Goal: Book appointment/travel/reservation

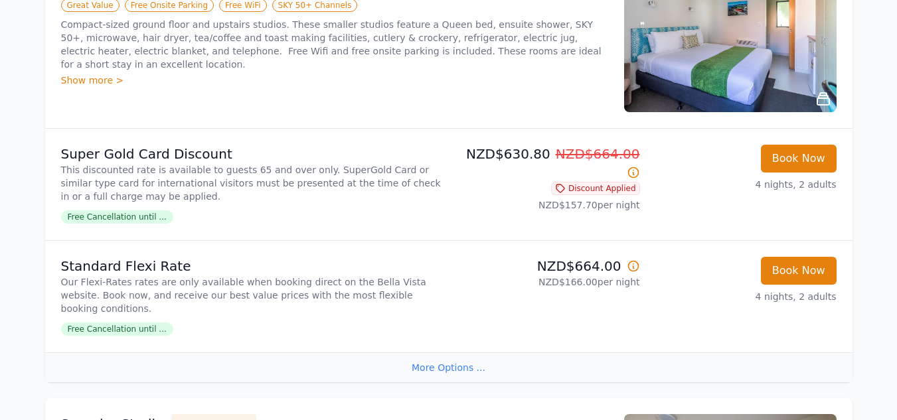
scroll to position [266, 0]
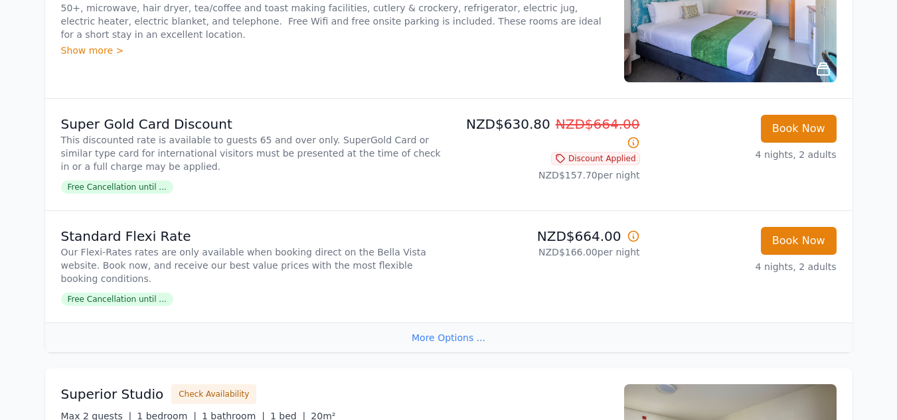
click at [132, 187] on span "Free Cancellation until ..." at bounding box center [117, 187] width 112 height 13
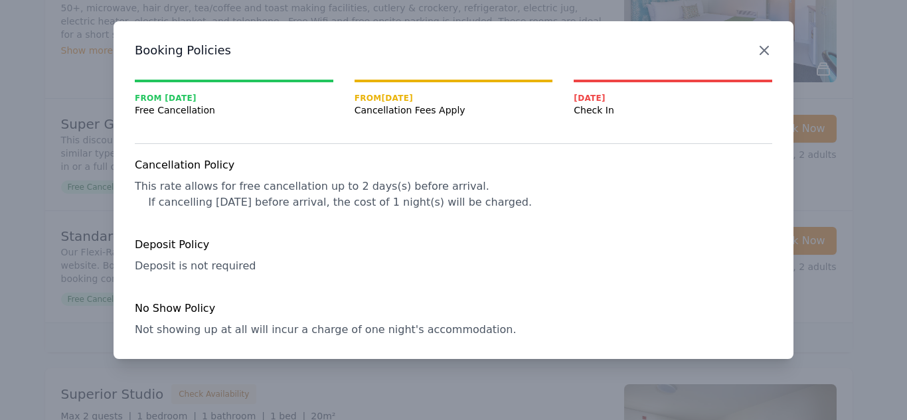
click at [765, 52] on icon "button" at bounding box center [765, 50] width 8 height 8
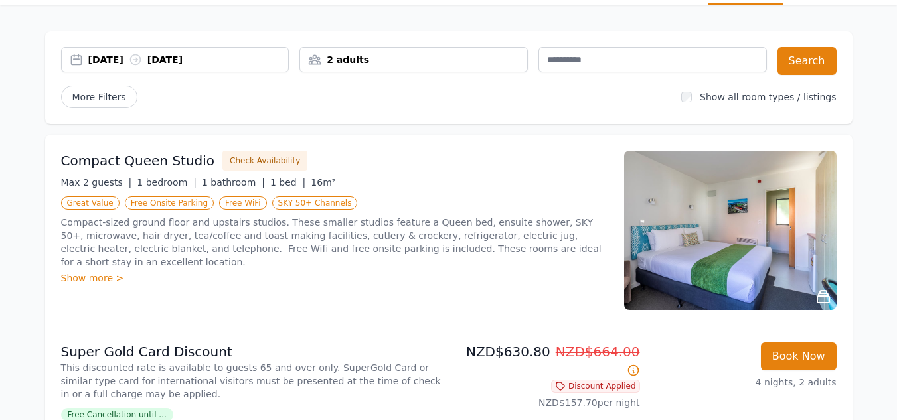
scroll to position [33, 0]
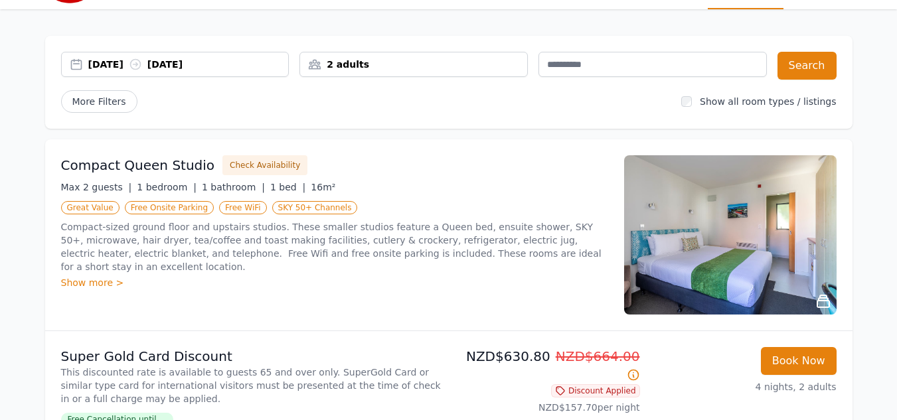
click at [91, 276] on div "Show more >" at bounding box center [334, 282] width 547 height 13
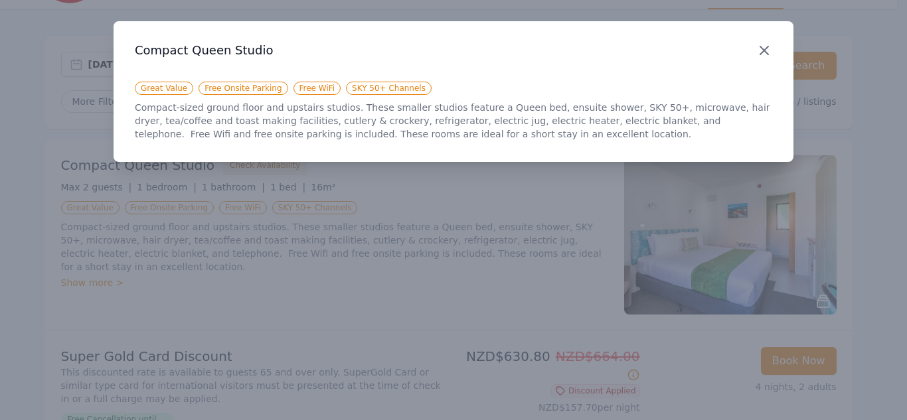
click at [765, 48] on icon "button" at bounding box center [765, 51] width 16 height 16
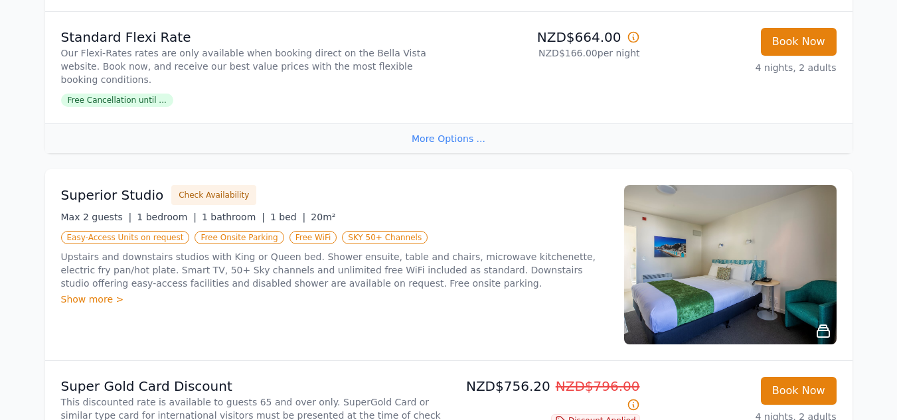
scroll to position [531, 0]
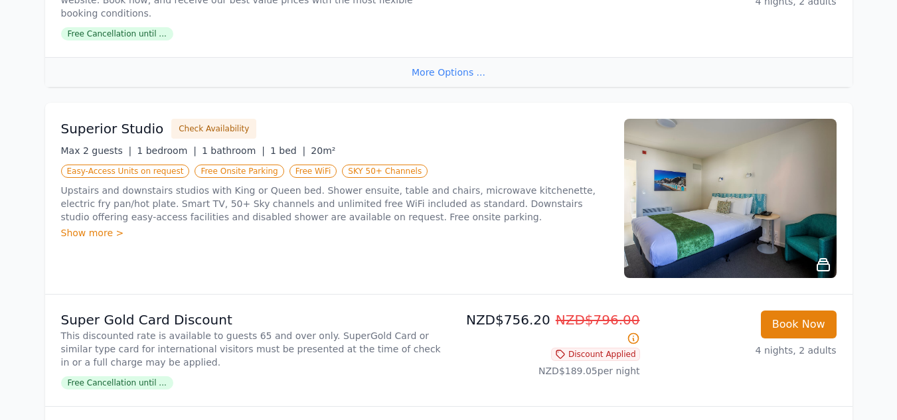
click at [85, 227] on div "Show more >" at bounding box center [334, 233] width 547 height 13
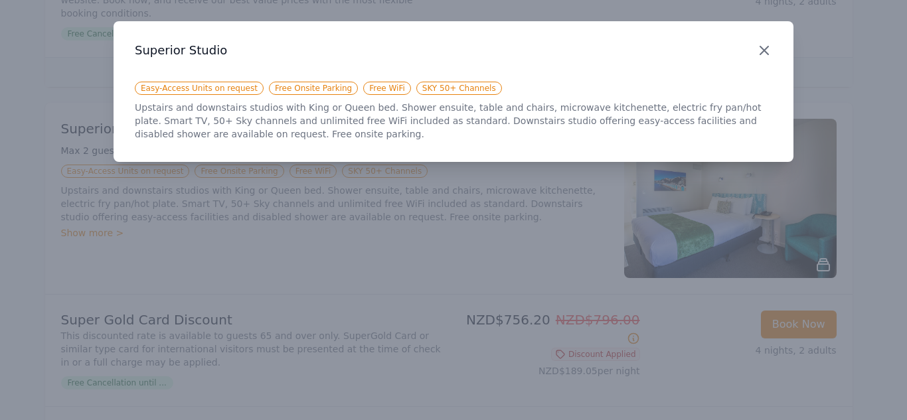
click at [765, 48] on icon "button" at bounding box center [765, 51] width 16 height 16
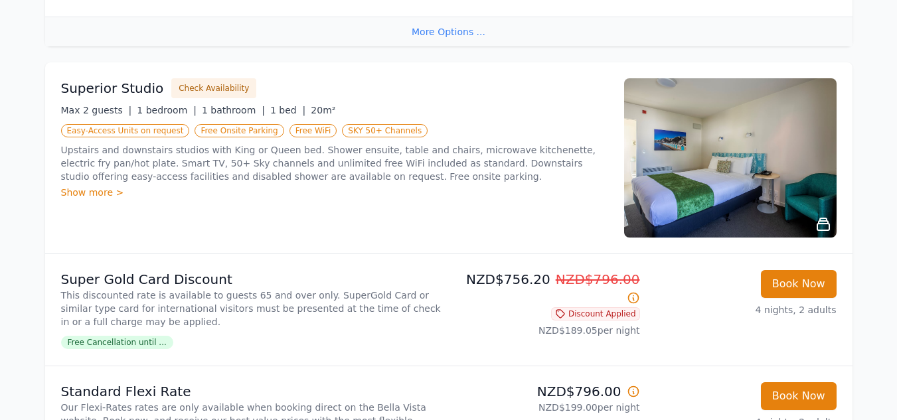
scroll to position [565, 0]
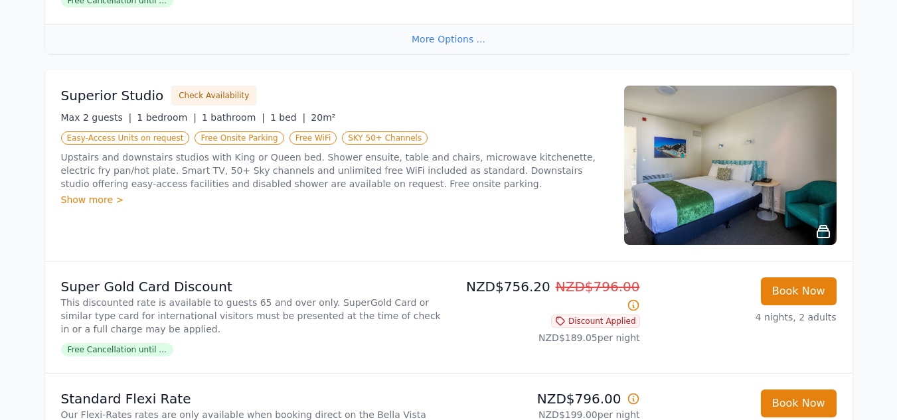
click at [735, 163] on img at bounding box center [730, 165] width 213 height 159
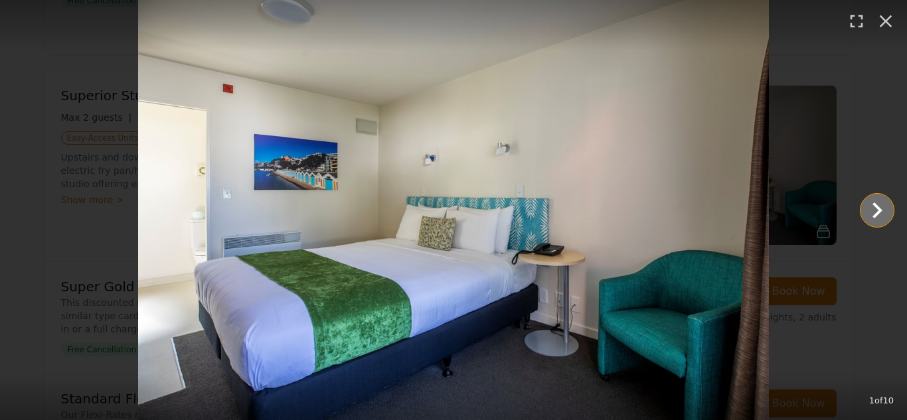
click at [875, 209] on icon "Show slide 2 of 10" at bounding box center [878, 211] width 32 height 32
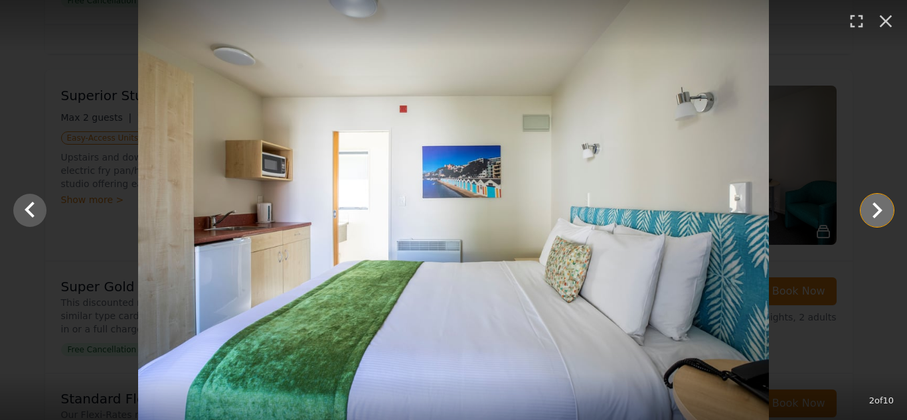
click at [875, 209] on icon "Show slide 3 of 10" at bounding box center [878, 211] width 32 height 32
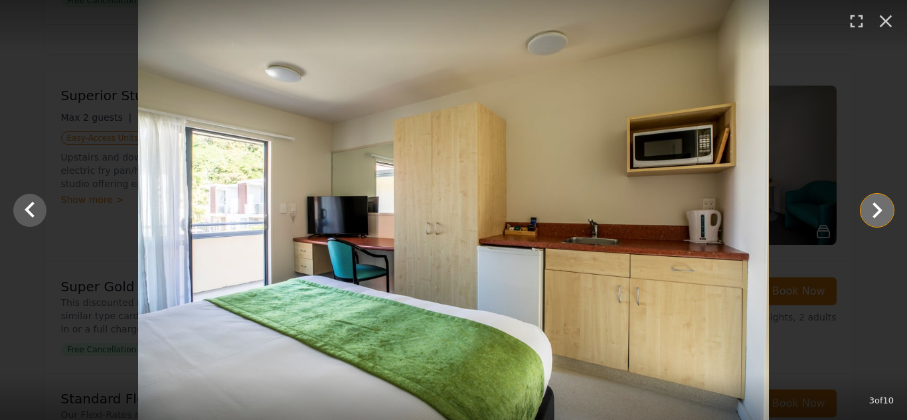
click at [879, 207] on icon "Show slide 4 of 10" at bounding box center [878, 211] width 10 height 16
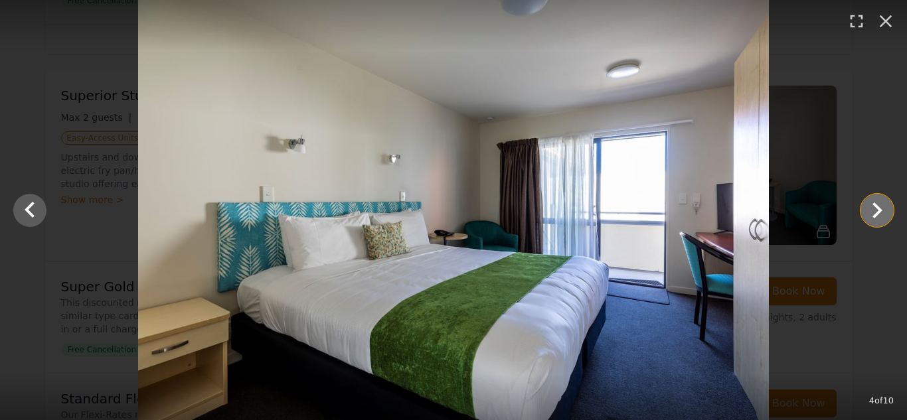
click at [879, 211] on icon "Show slide 5 of 10" at bounding box center [878, 211] width 10 height 16
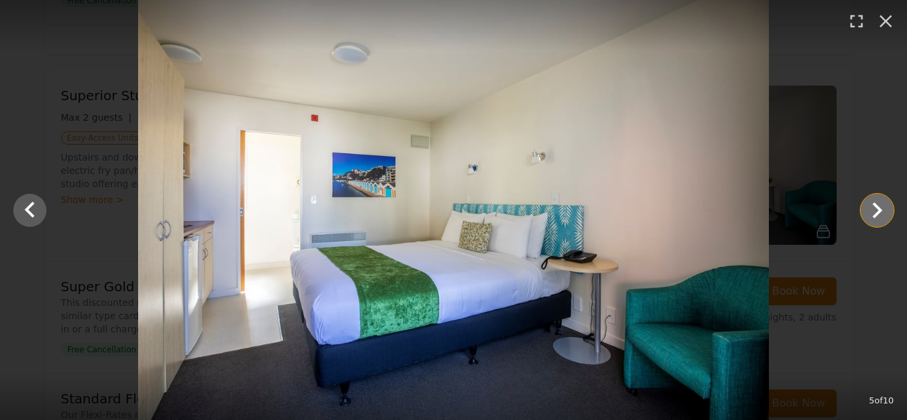
click at [879, 211] on icon "Show slide 6 of 10" at bounding box center [878, 211] width 10 height 16
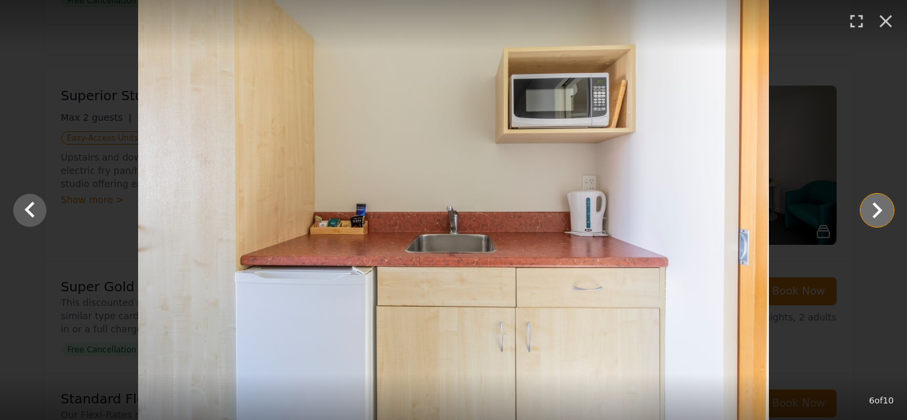
click at [879, 211] on icon "Show slide 7 of 10" at bounding box center [878, 211] width 10 height 16
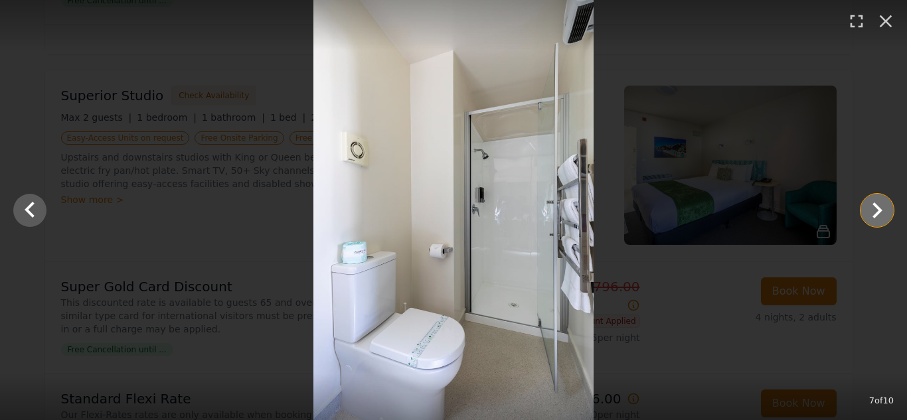
click at [879, 211] on icon "Show slide 8 of 10" at bounding box center [878, 211] width 10 height 16
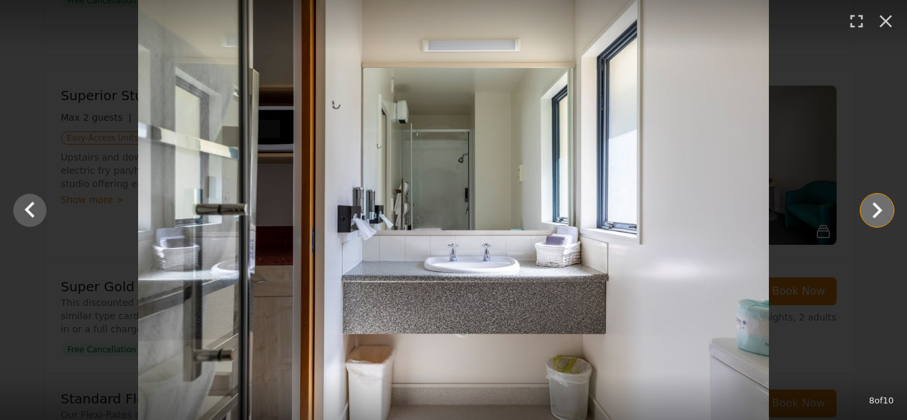
click at [879, 211] on icon "Show slide 9 of 10" at bounding box center [878, 211] width 10 height 16
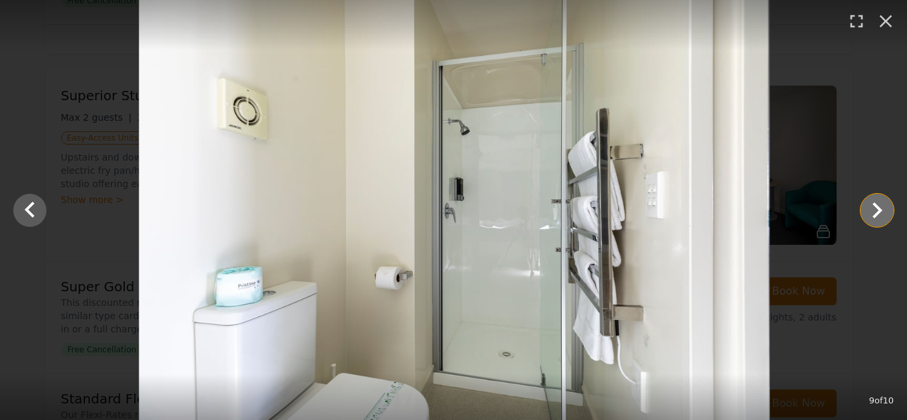
click at [879, 211] on icon "Show slide 10 of 10" at bounding box center [878, 211] width 10 height 16
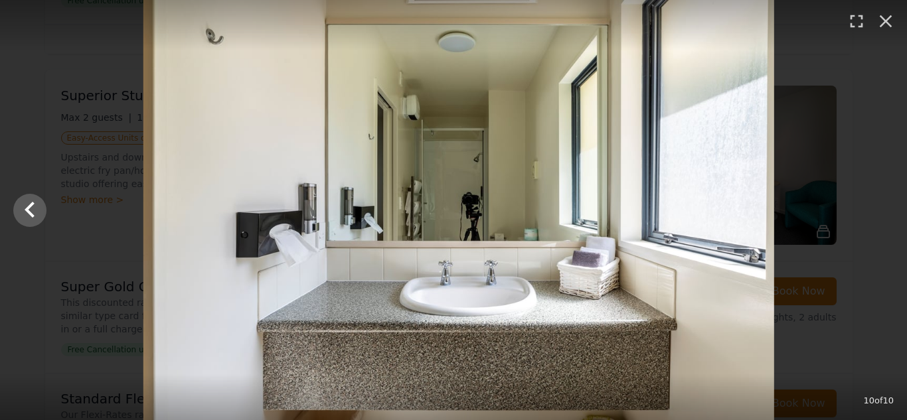
click at [879, 211] on div at bounding box center [458, 210] width 907 height 420
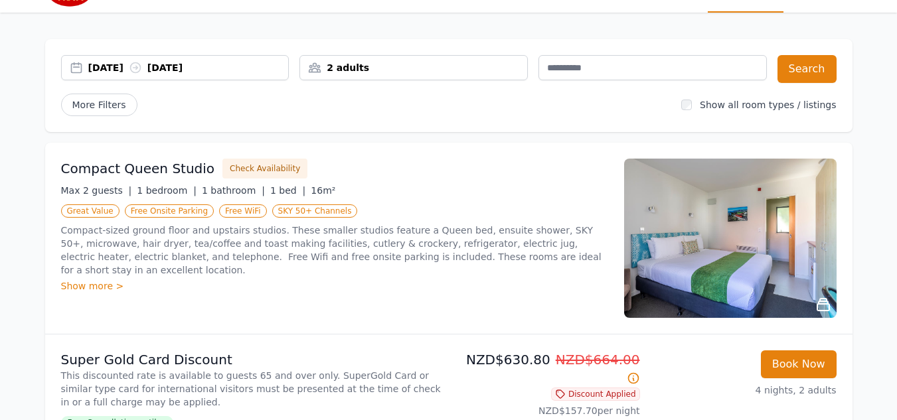
scroll to position [0, 0]
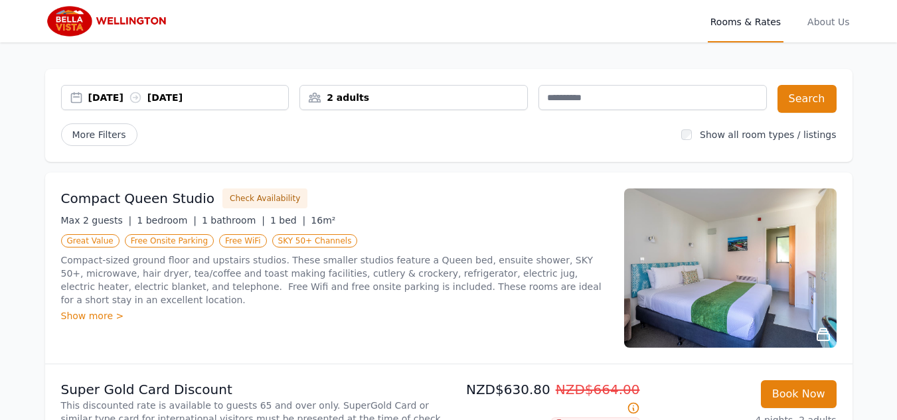
click at [786, 278] on img at bounding box center [730, 268] width 213 height 159
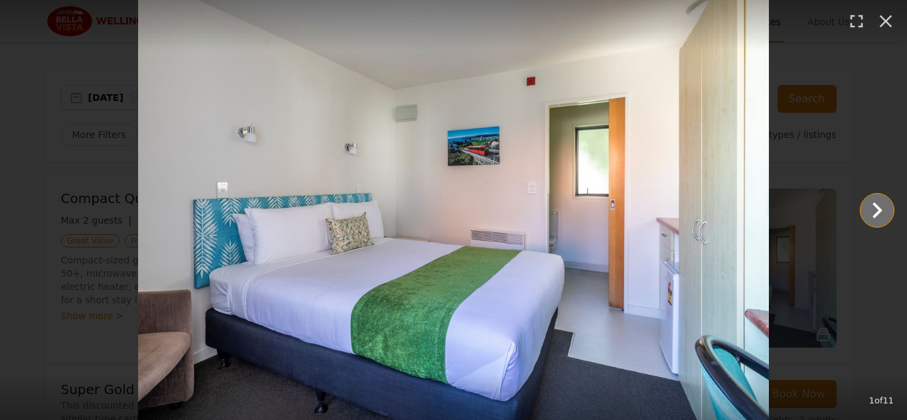
click at [874, 210] on icon "Show slide 2 of 11" at bounding box center [878, 211] width 32 height 32
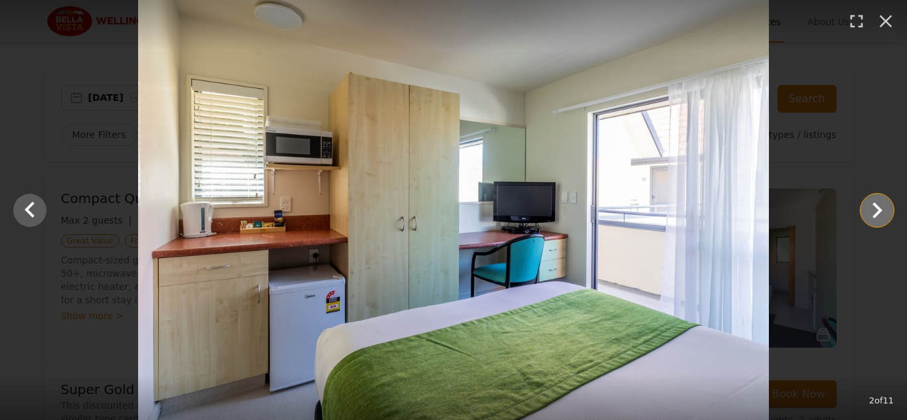
click at [874, 210] on icon "Show slide 3 of 11" at bounding box center [878, 211] width 32 height 32
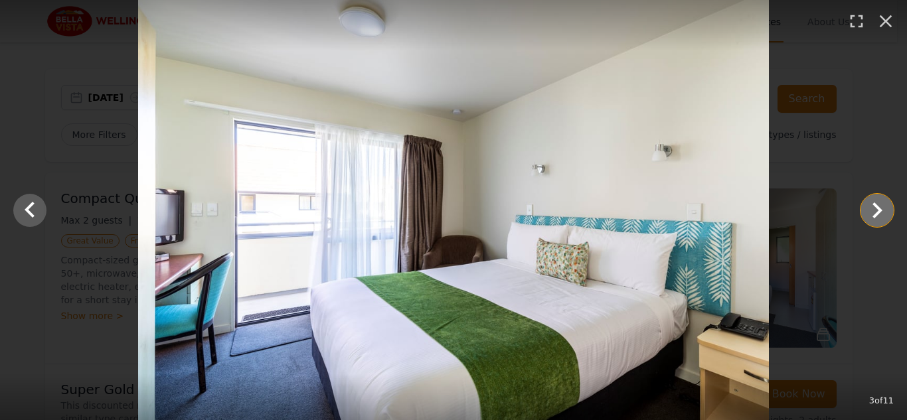
click at [874, 210] on icon "Show slide 4 of 11" at bounding box center [878, 211] width 32 height 32
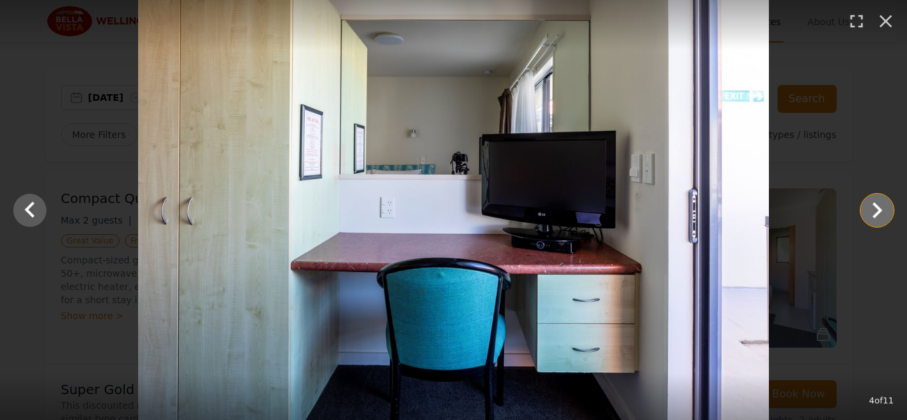
click at [874, 210] on icon "Show slide 5 of 11" at bounding box center [878, 211] width 32 height 32
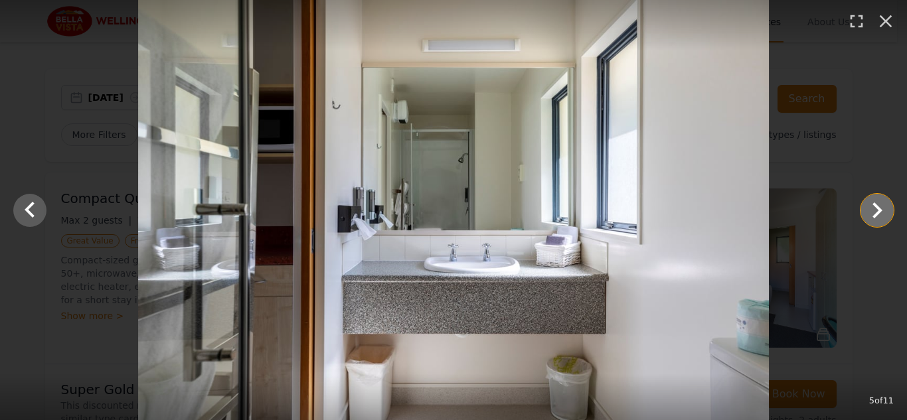
click at [874, 210] on icon "Show slide 6 of 11" at bounding box center [878, 211] width 32 height 32
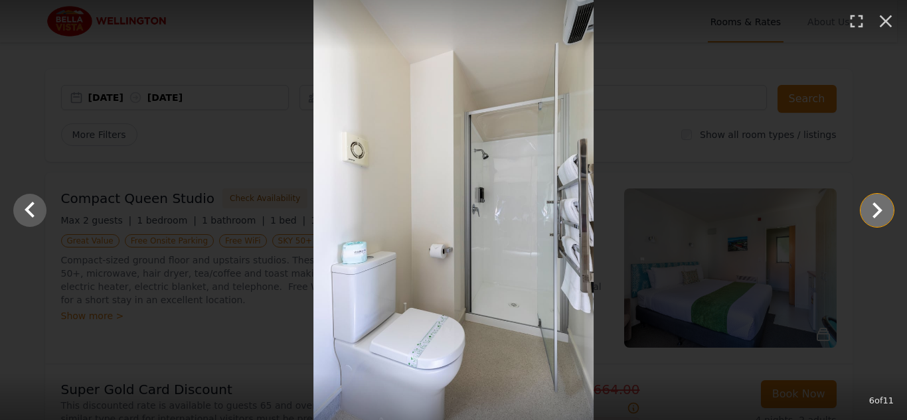
click at [874, 210] on icon "Show slide 7 of 11" at bounding box center [878, 211] width 32 height 32
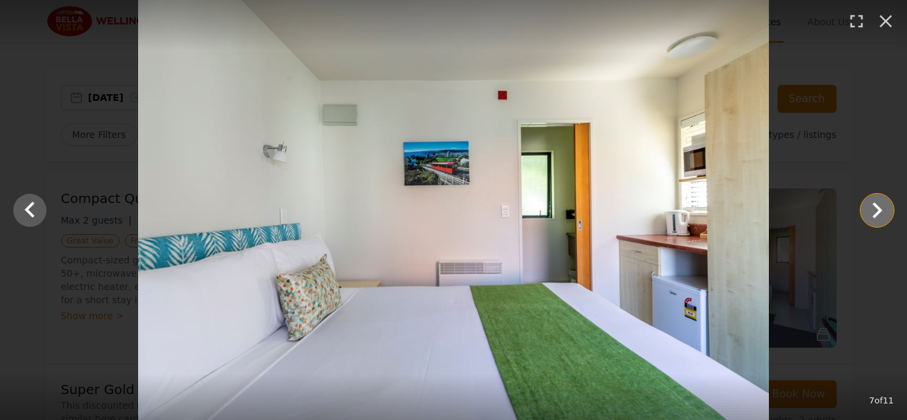
click at [874, 210] on icon "Show slide 8 of 11" at bounding box center [878, 211] width 32 height 32
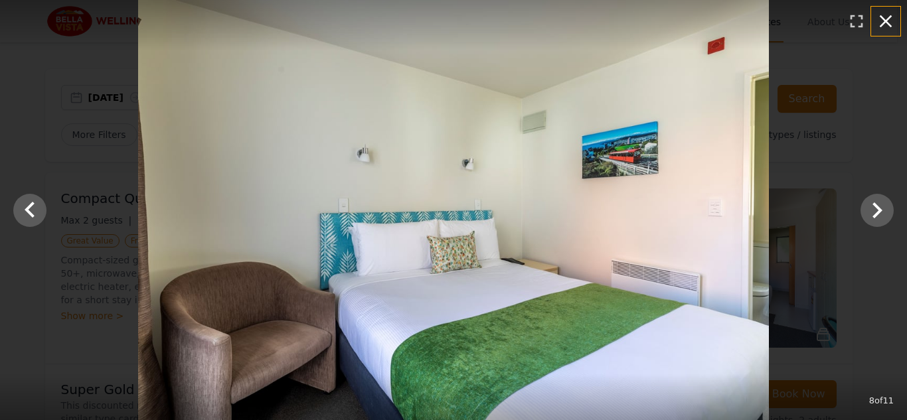
click at [884, 21] on icon "button" at bounding box center [885, 21] width 21 height 21
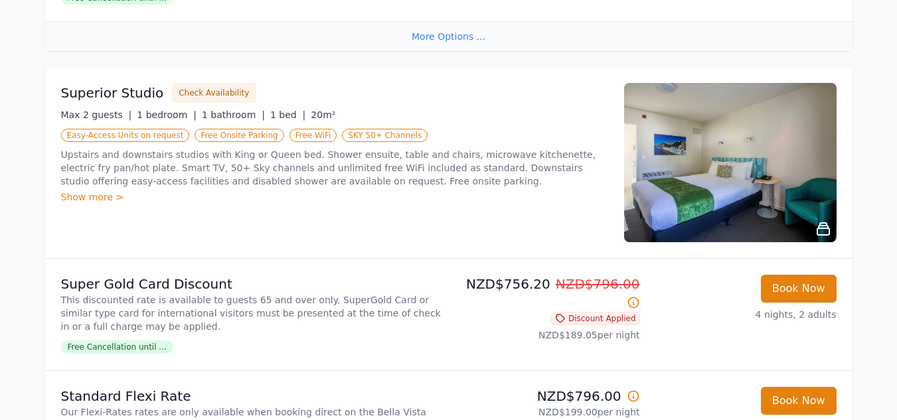
scroll to position [697, 0]
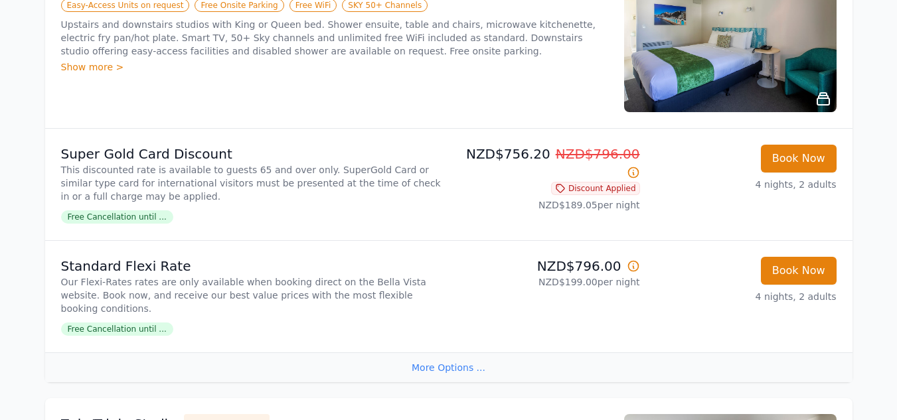
click at [634, 166] on icon at bounding box center [633, 172] width 13 height 13
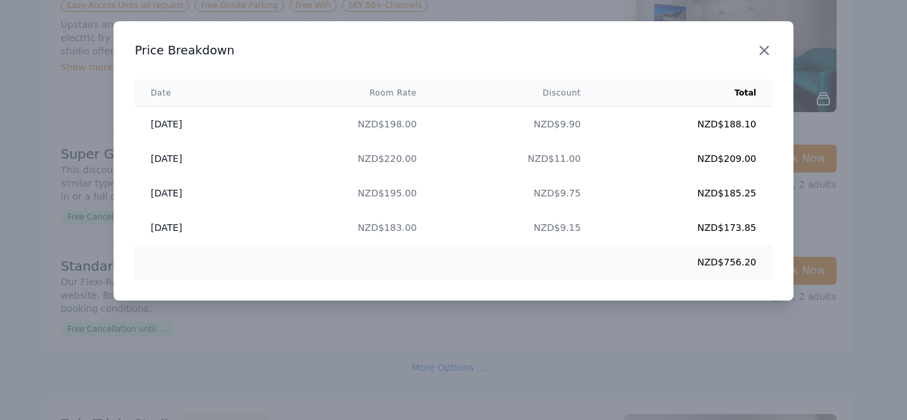
click at [762, 50] on icon "button" at bounding box center [765, 51] width 16 height 16
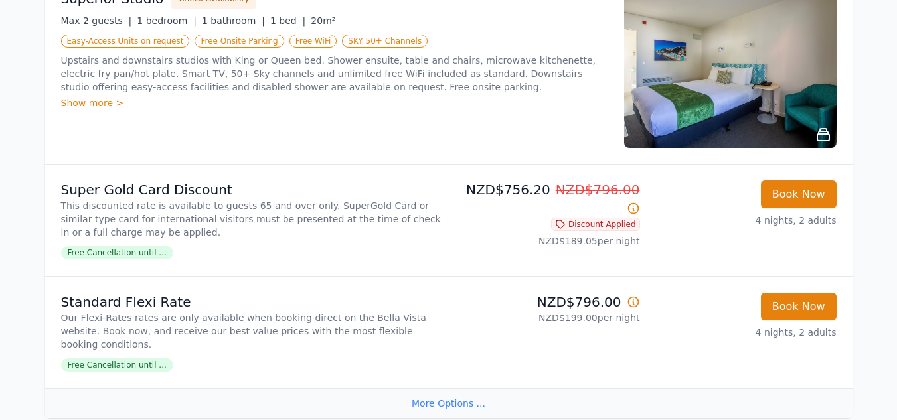
scroll to position [664, 0]
